Goal: Information Seeking & Learning: Learn about a topic

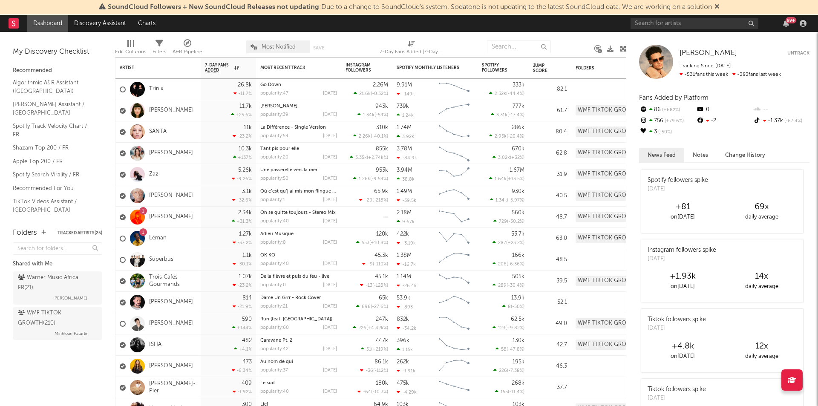
click at [155, 88] on link "Trinix" at bounding box center [156, 89] width 14 height 7
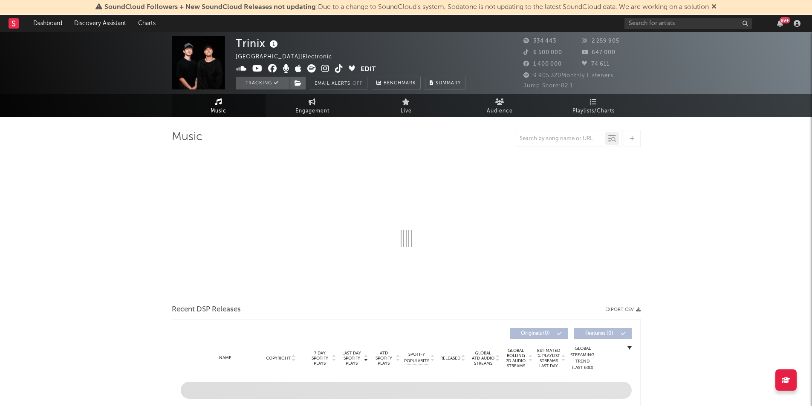
select select "6m"
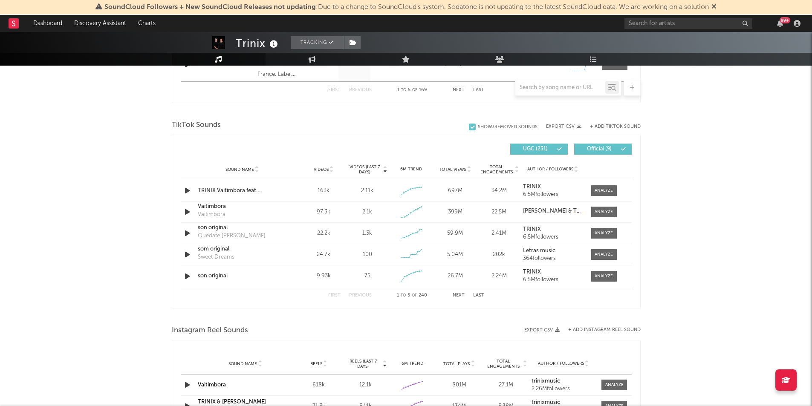
scroll to position [530, 0]
click at [599, 228] on span at bounding box center [604, 233] width 26 height 11
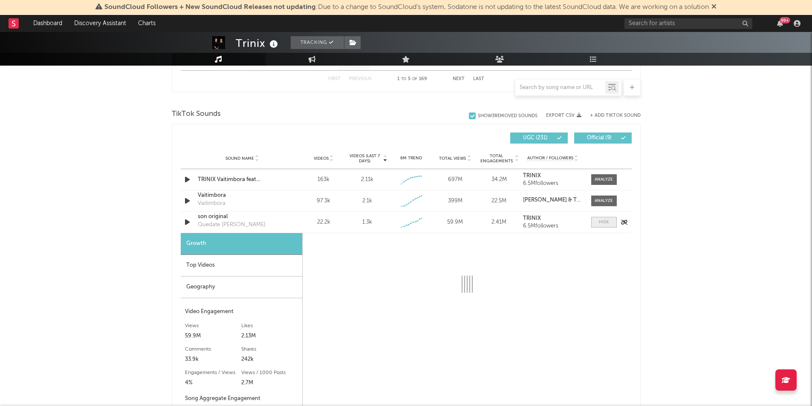
select select "6m"
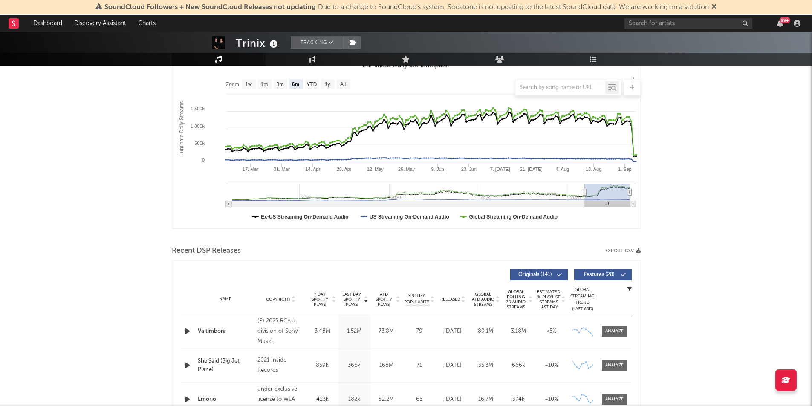
scroll to position [0, 0]
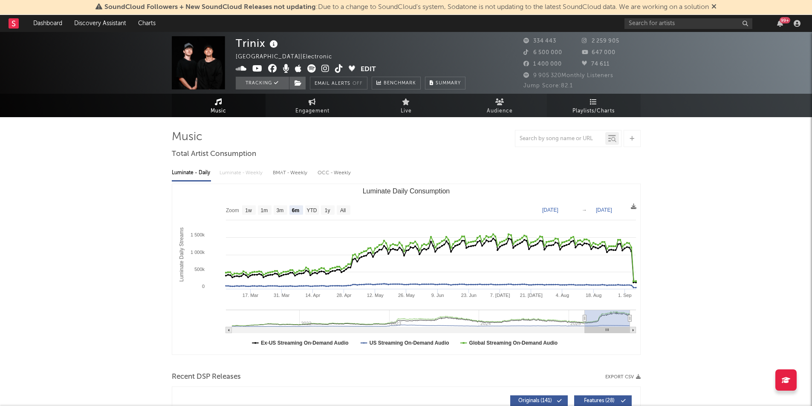
click at [591, 106] on span "Playlists/Charts" at bounding box center [593, 111] width 42 height 10
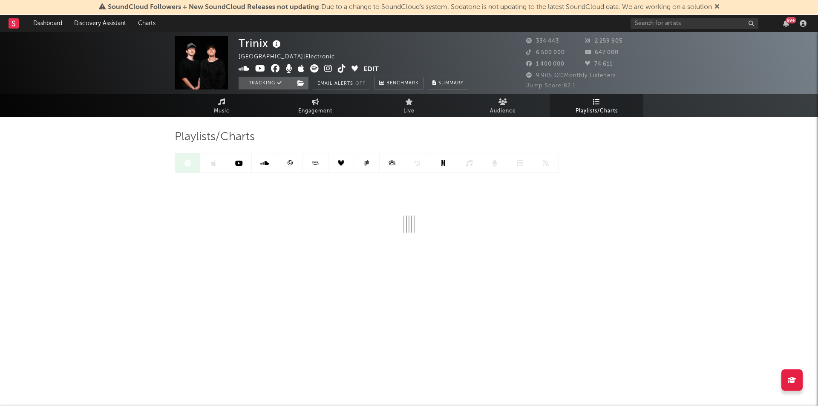
click at [782, 24] on div "99 +" at bounding box center [786, 23] width 13 height 7
click at [786, 24] on icon "button" at bounding box center [786, 23] width 6 height 7
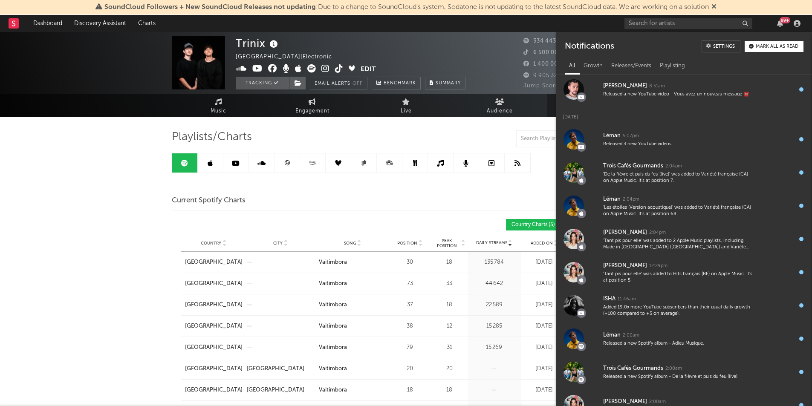
scroll to position [302, 0]
click at [381, 139] on div "Playlists/Charts" at bounding box center [406, 137] width 469 height 14
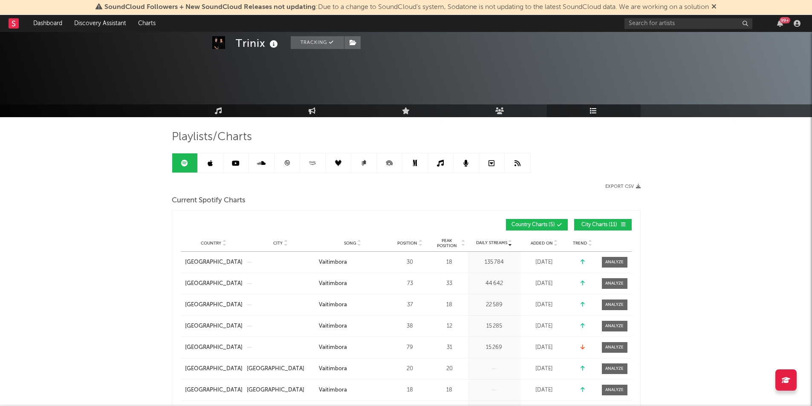
scroll to position [74, 0]
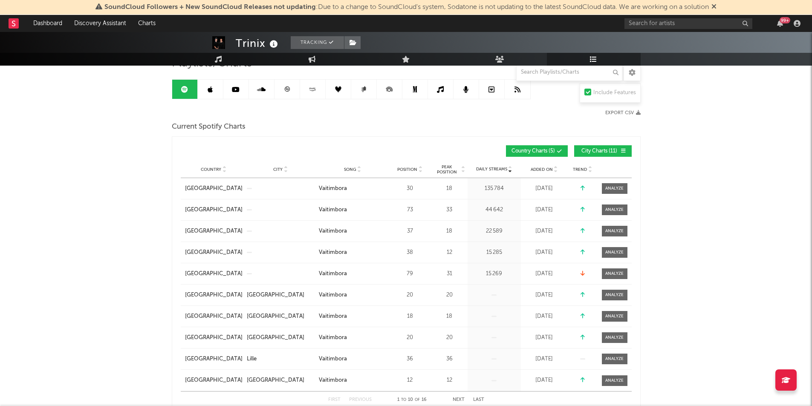
click at [540, 170] on span "Added On" at bounding box center [541, 169] width 22 height 5
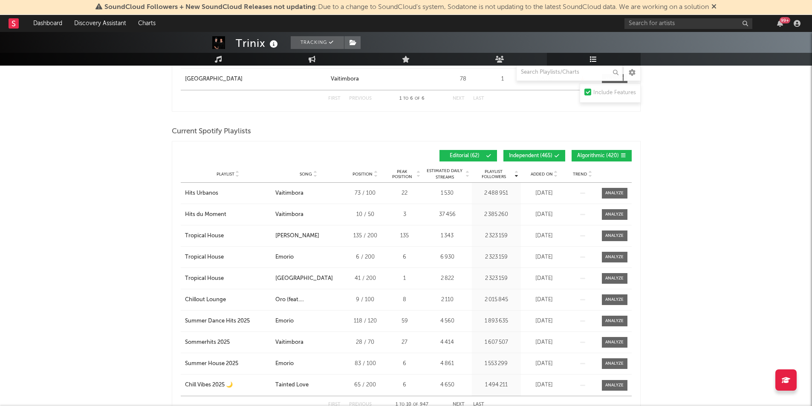
scroll to position [585, 0]
click at [541, 171] on span "Added On" at bounding box center [541, 173] width 22 height 5
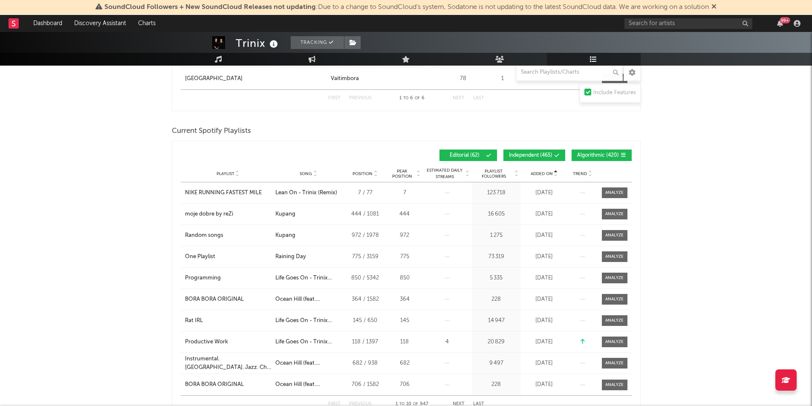
click at [541, 171] on span "Added On" at bounding box center [541, 173] width 22 height 5
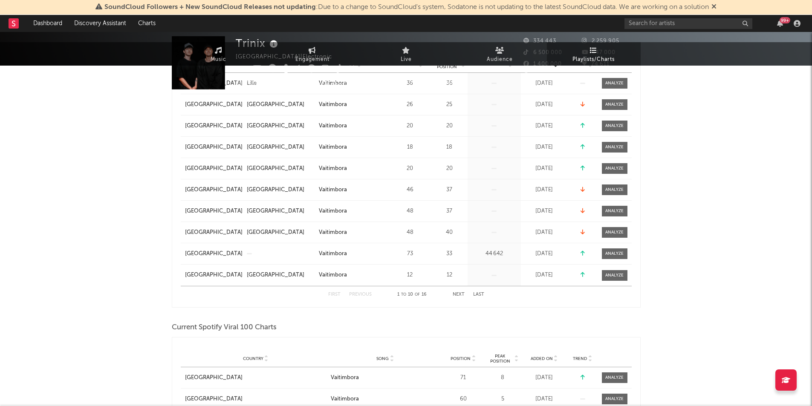
scroll to position [0, 0]
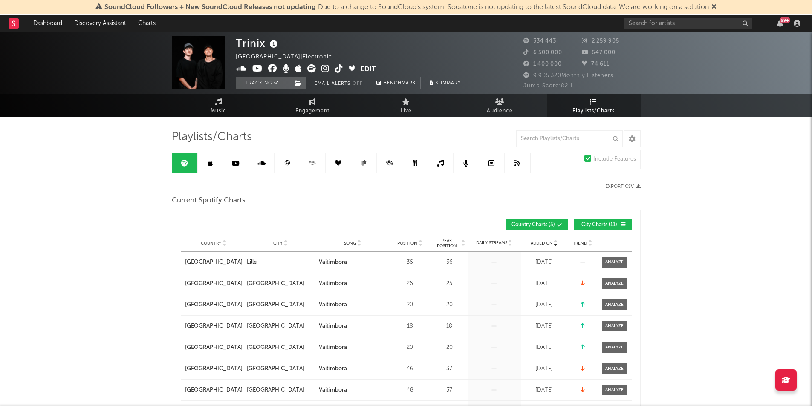
click at [210, 162] on icon at bounding box center [209, 163] width 5 height 7
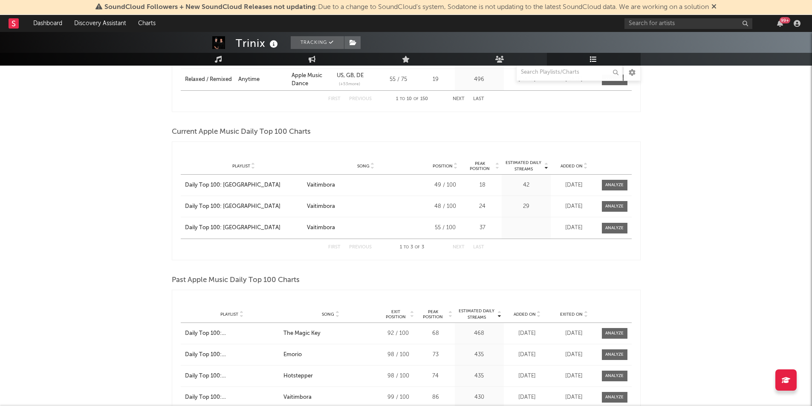
scroll to position [680, 0]
click at [570, 164] on span "Added On" at bounding box center [571, 165] width 22 height 5
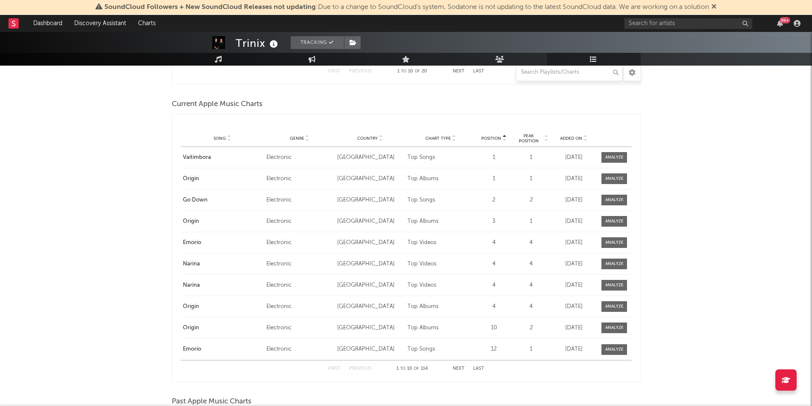
scroll to position [1153, 0]
click at [573, 133] on div "Playlist Song Curator Genre Countries Country Chart Type Position Peak Position…" at bounding box center [406, 138] width 451 height 17
click at [573, 135] on div "Added On" at bounding box center [573, 138] width 43 height 6
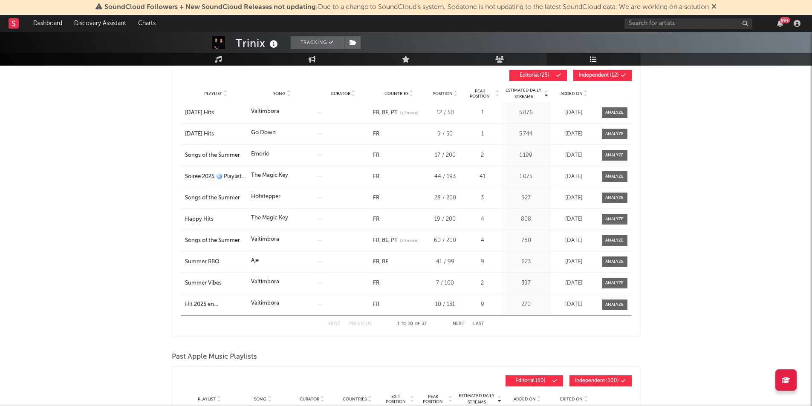
scroll to position [22, 0]
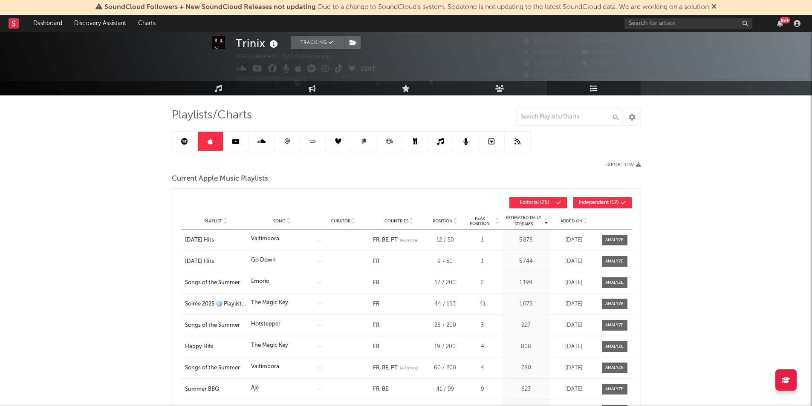
click at [296, 139] on link at bounding box center [287, 141] width 26 height 19
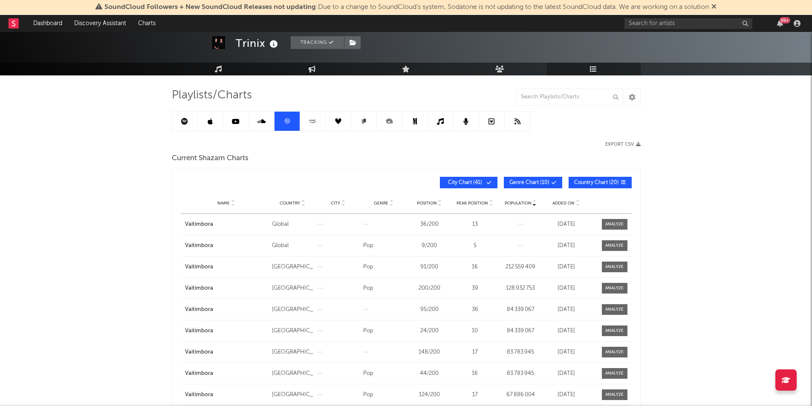
scroll to position [42, 0]
click at [559, 202] on span "Added On" at bounding box center [563, 202] width 22 height 5
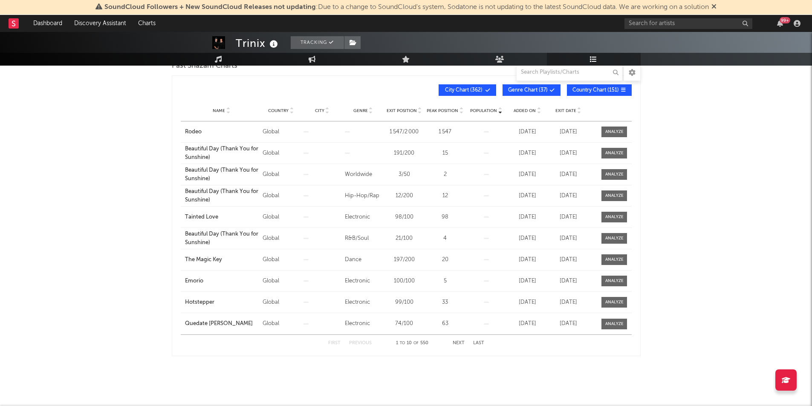
scroll to position [0, 0]
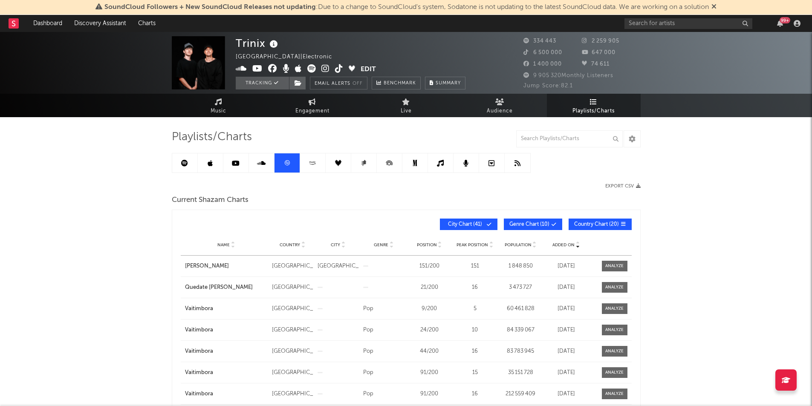
click at [319, 167] on link at bounding box center [313, 162] width 26 height 19
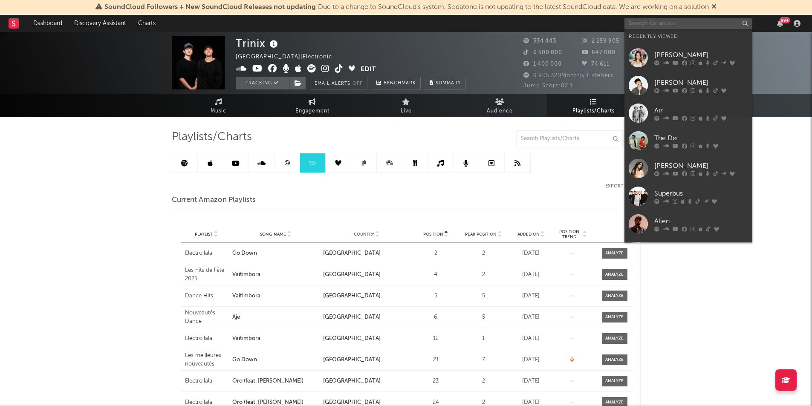
click at [715, 26] on input "text" at bounding box center [688, 23] width 128 height 11
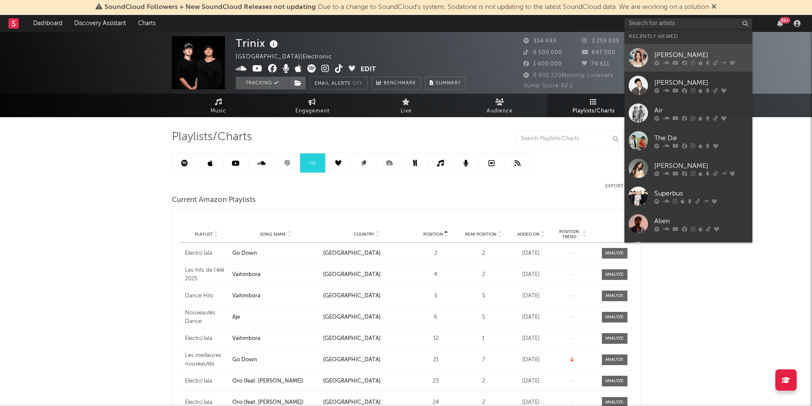
click at [666, 68] on link "[PERSON_NAME]" at bounding box center [688, 58] width 128 height 28
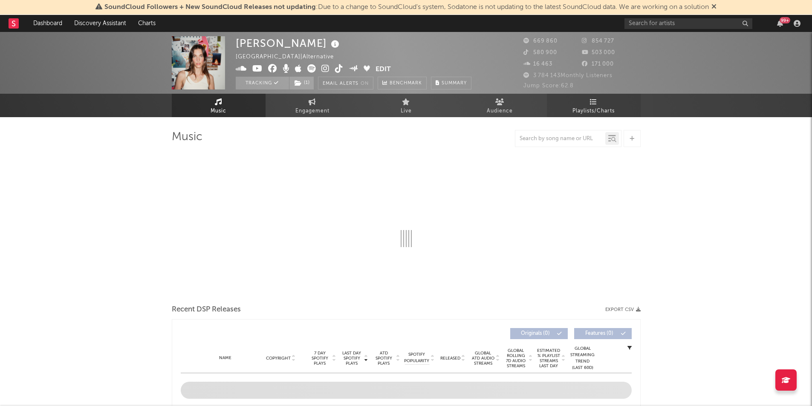
select select "6m"
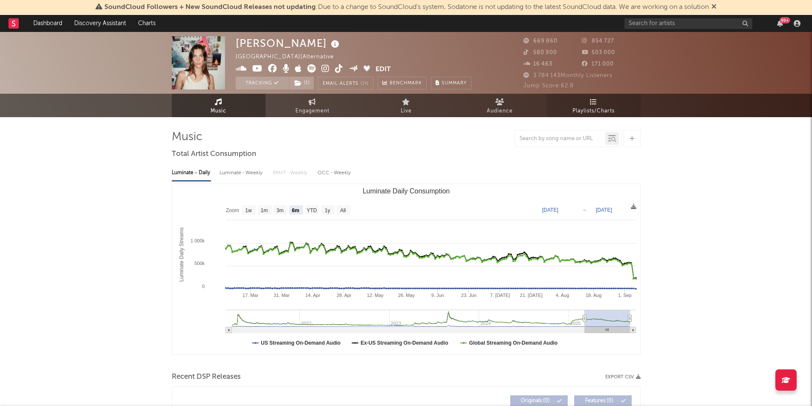
select select "6m"
click at [602, 110] on span "Playlists/Charts" at bounding box center [593, 111] width 42 height 10
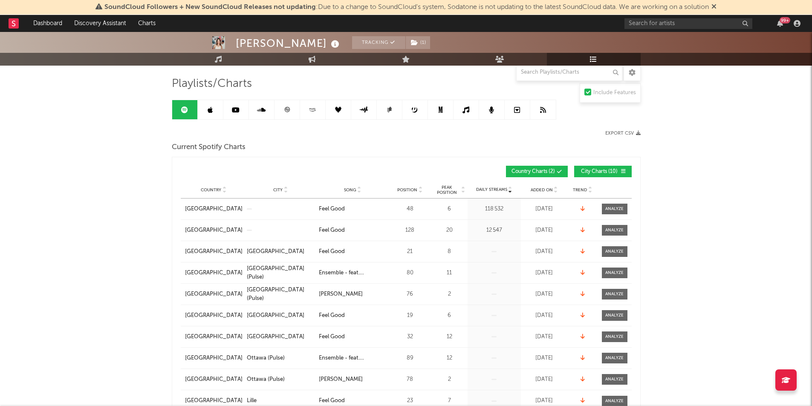
scroll to position [54, 0]
click at [536, 188] on span "Added On" at bounding box center [541, 189] width 22 height 5
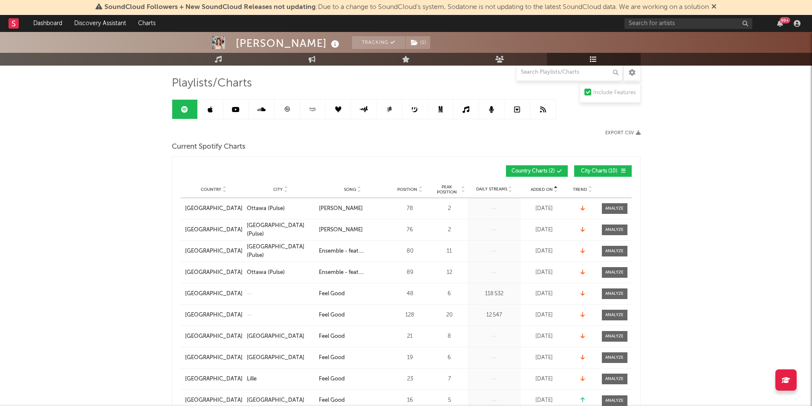
click at [536, 188] on span "Added On" at bounding box center [541, 189] width 22 height 5
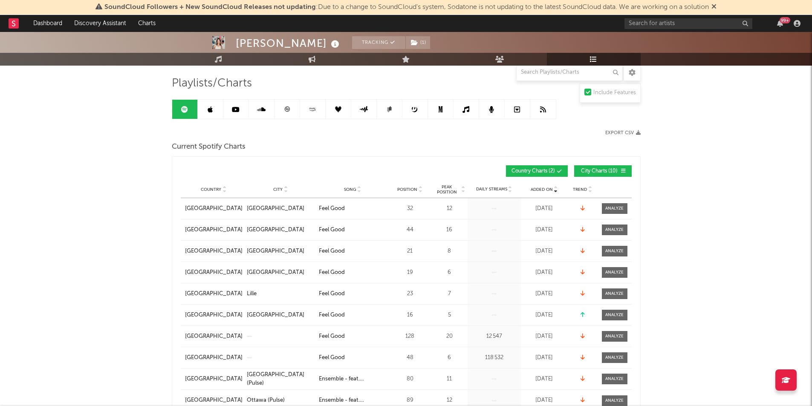
click at [536, 188] on span "Added On" at bounding box center [541, 189] width 22 height 5
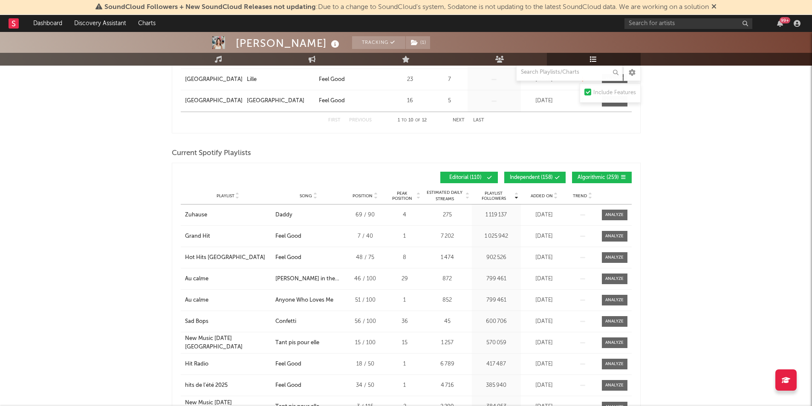
scroll to position [354, 0]
click at [544, 199] on div "Playlist City Song Position Peak Position Estimated Daily Streams Playlist Foll…" at bounding box center [406, 195] width 451 height 17
click at [541, 196] on span "Added On" at bounding box center [541, 195] width 22 height 5
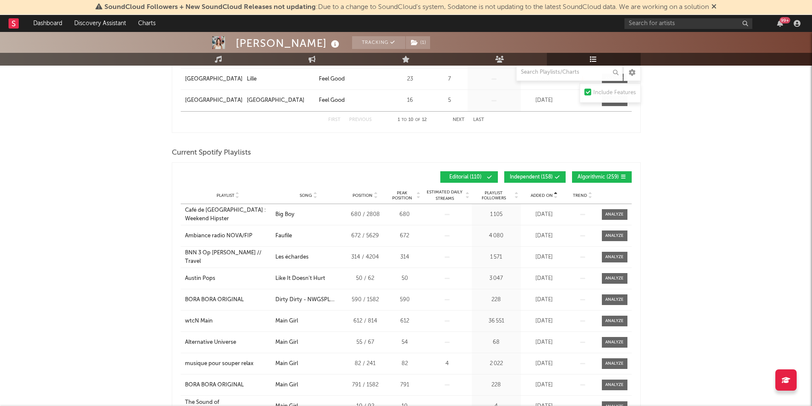
click at [541, 196] on span "Added On" at bounding box center [541, 195] width 22 height 5
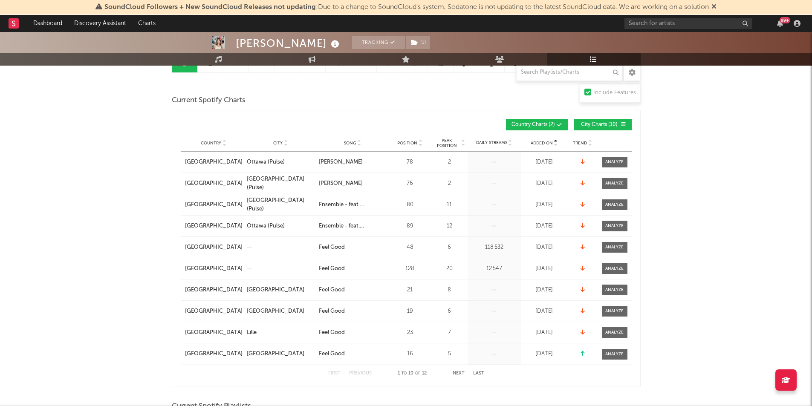
scroll to position [0, 0]
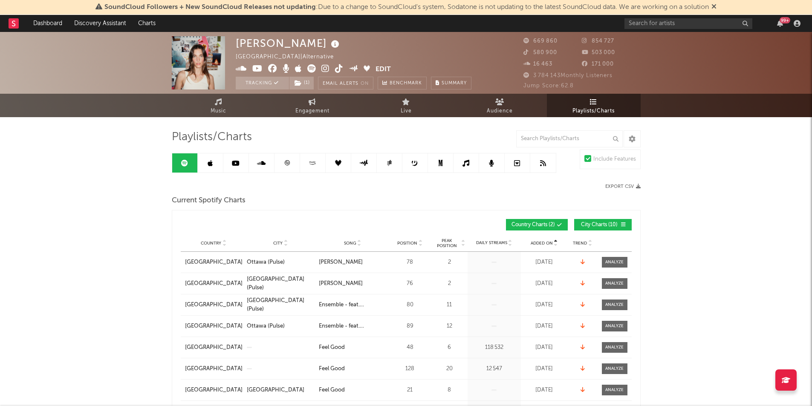
click at [208, 159] on link at bounding box center [211, 162] width 26 height 19
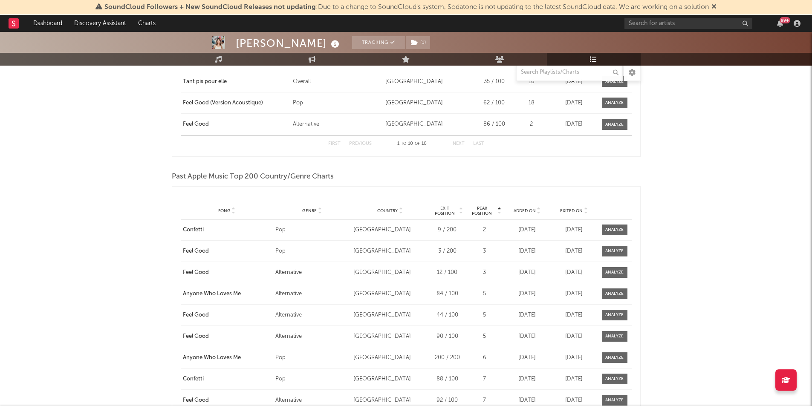
scroll to position [1934, 0]
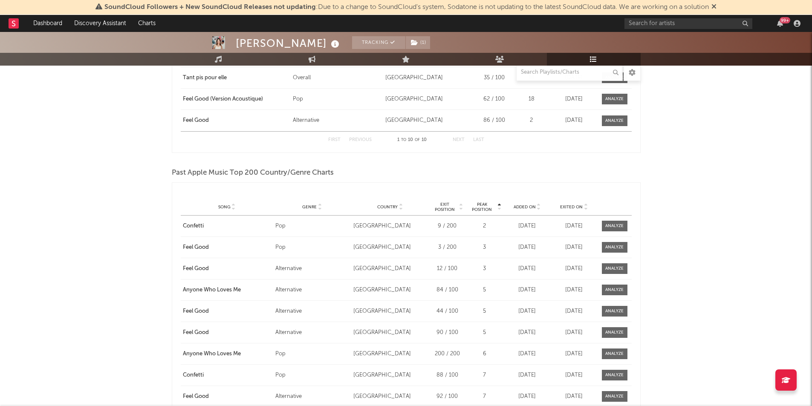
click at [527, 208] on span "Added On" at bounding box center [524, 207] width 22 height 5
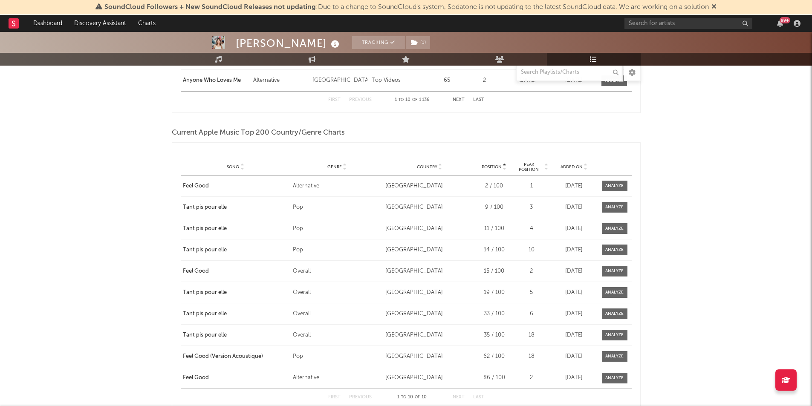
scroll to position [1667, 0]
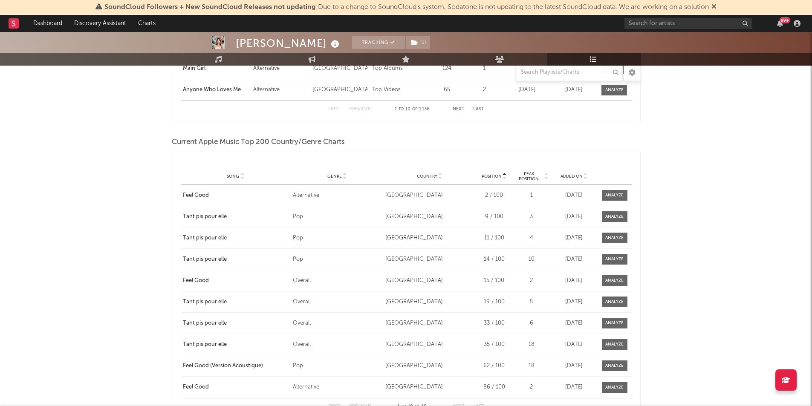
click at [570, 178] on span "Added On" at bounding box center [571, 176] width 22 height 5
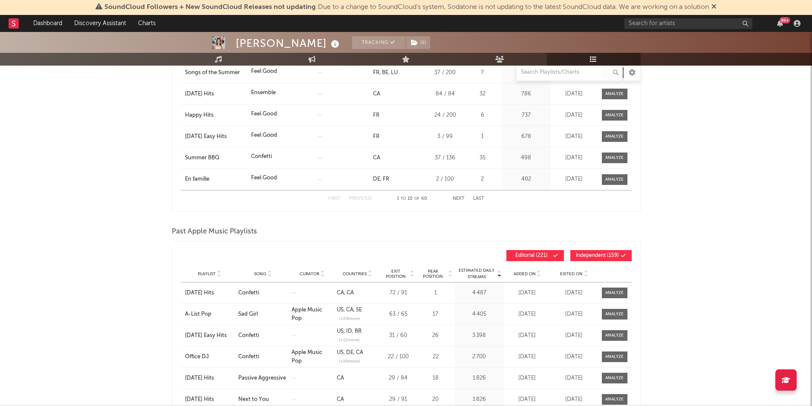
scroll to position [0, 0]
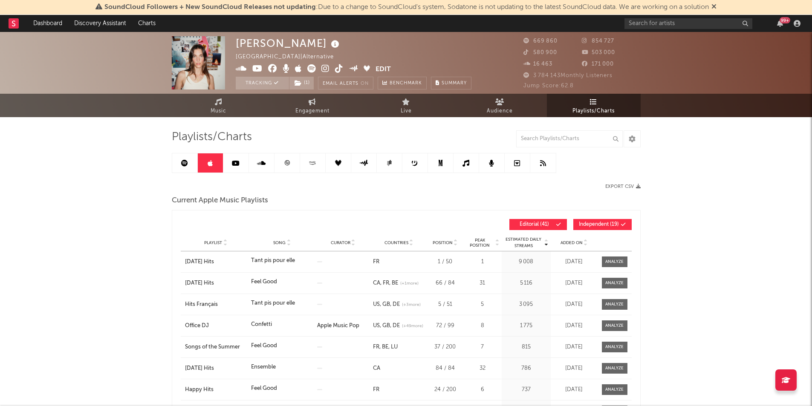
click at [285, 167] on link at bounding box center [287, 162] width 26 height 19
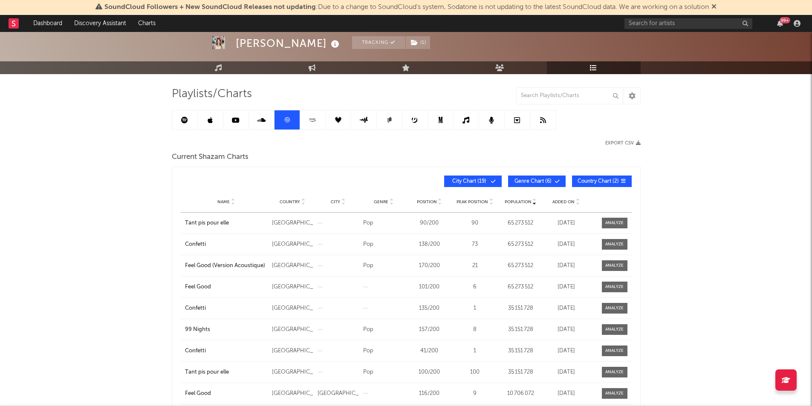
scroll to position [46, 0]
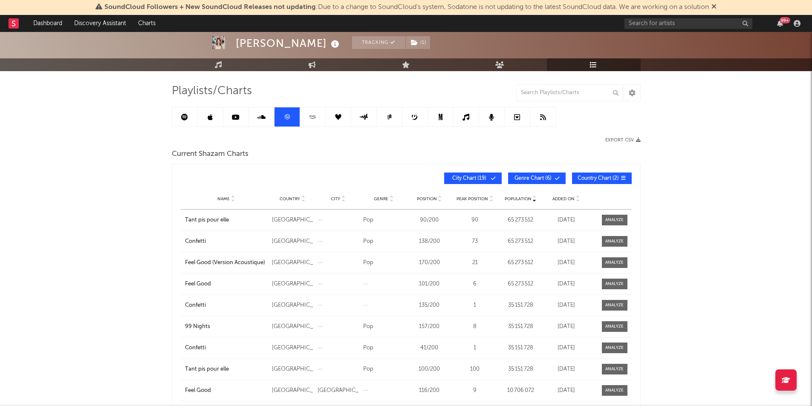
click at [563, 202] on div "Name Country City Genre Position Peak Position Population Added On Exit Date" at bounding box center [406, 198] width 451 height 21
click at [560, 197] on span "Added On" at bounding box center [563, 198] width 22 height 5
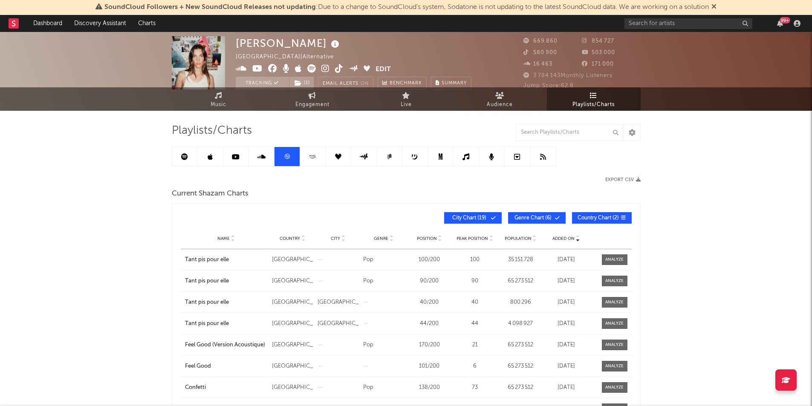
scroll to position [0, 0]
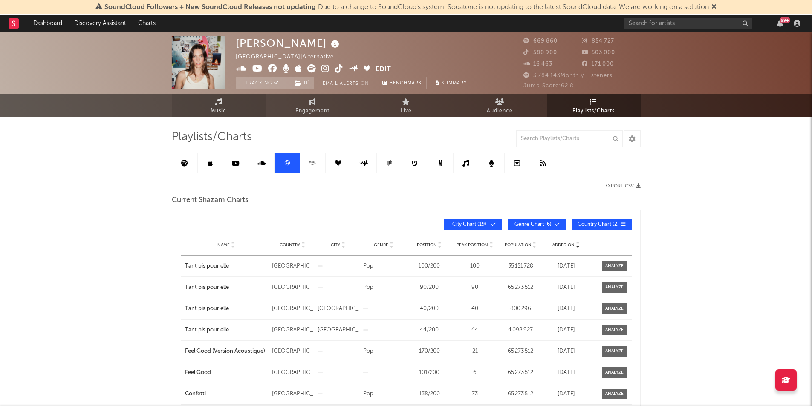
click at [224, 115] on span "Music" at bounding box center [218, 111] width 16 height 10
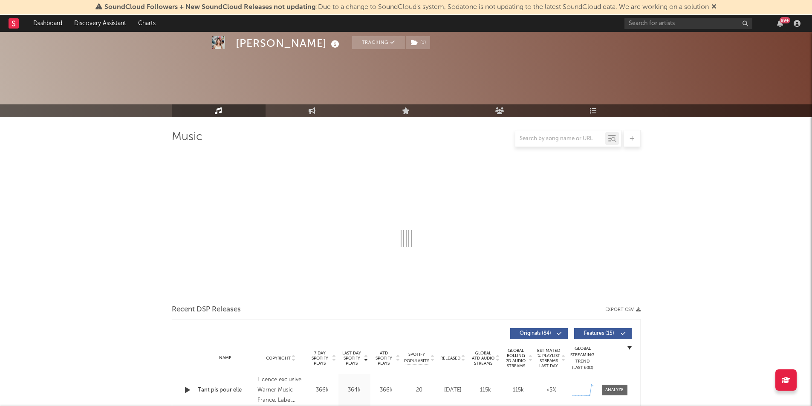
select select "6m"
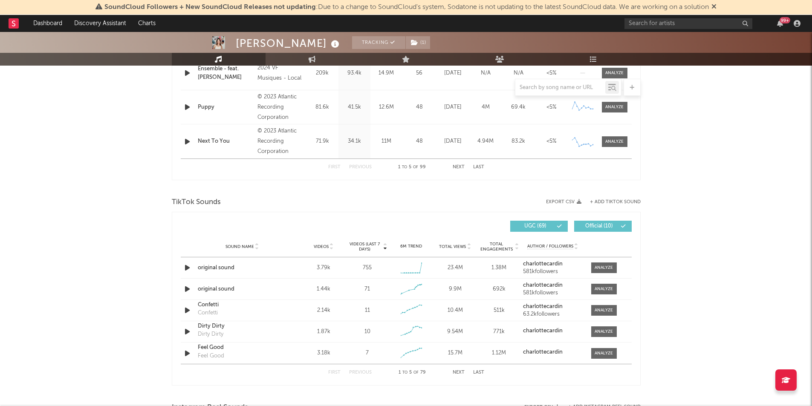
scroll to position [453, 0]
click at [185, 265] on icon "button" at bounding box center [187, 267] width 9 height 11
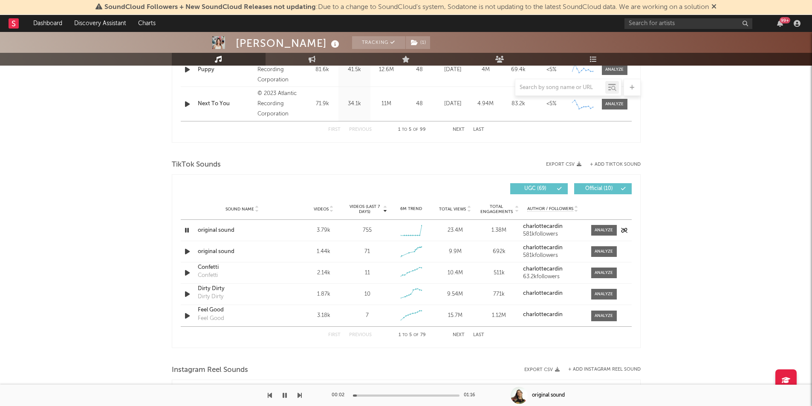
scroll to position [490, 0]
click at [186, 227] on icon "button" at bounding box center [187, 230] width 8 height 11
click at [181, 252] on div at bounding box center [188, 251] width 15 height 11
click at [187, 253] on icon "button" at bounding box center [187, 251] width 9 height 11
click at [187, 253] on icon "button" at bounding box center [187, 251] width 8 height 11
